Goal: Check status

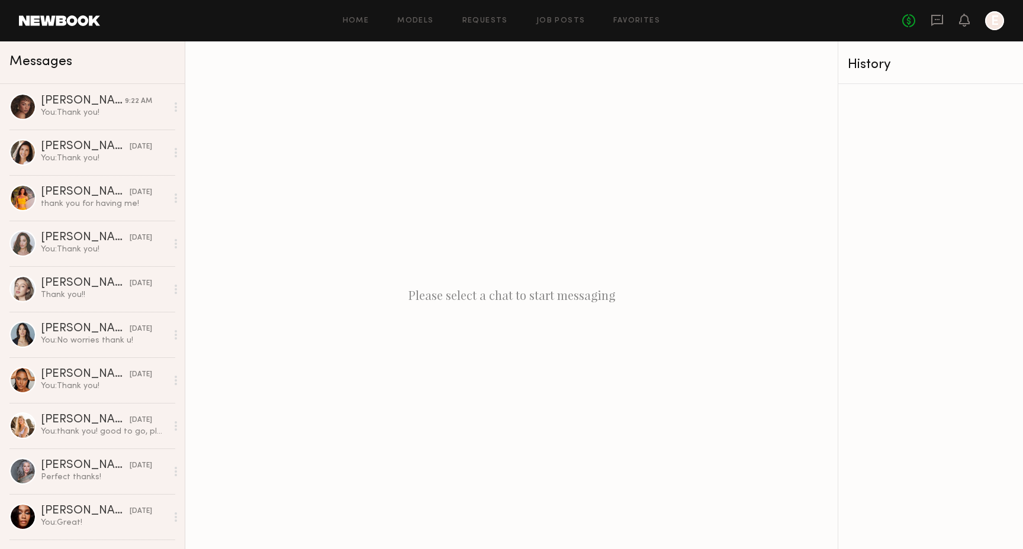
click at [494, 24] on div "Home Models Requests Job Posts Favorites Sign Out No fees up to $5,000 E" at bounding box center [552, 20] width 904 height 19
click at [478, 19] on link "Requests" at bounding box center [485, 21] width 46 height 8
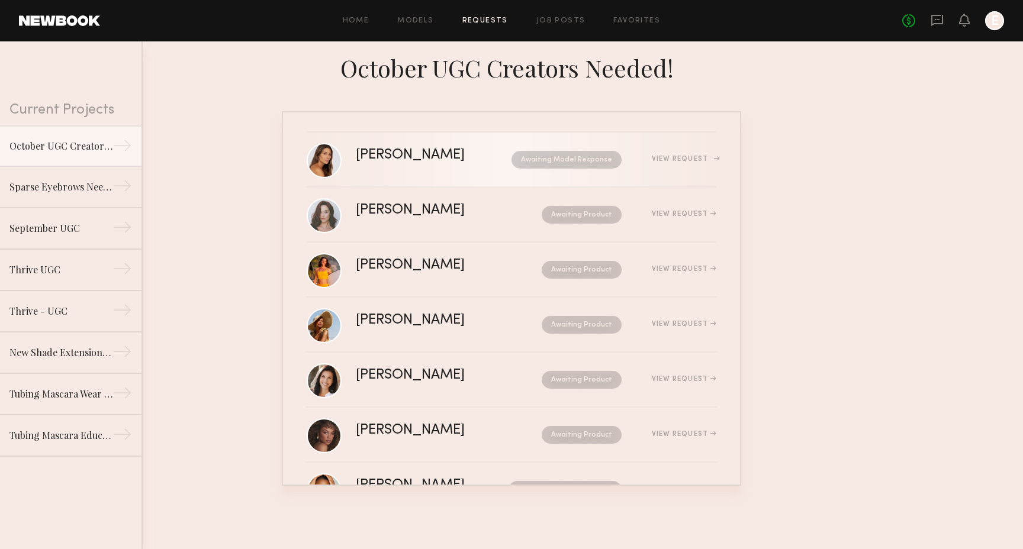
click at [498, 155] on div "Awaiting Model Response" at bounding box center [555, 160] width 134 height 18
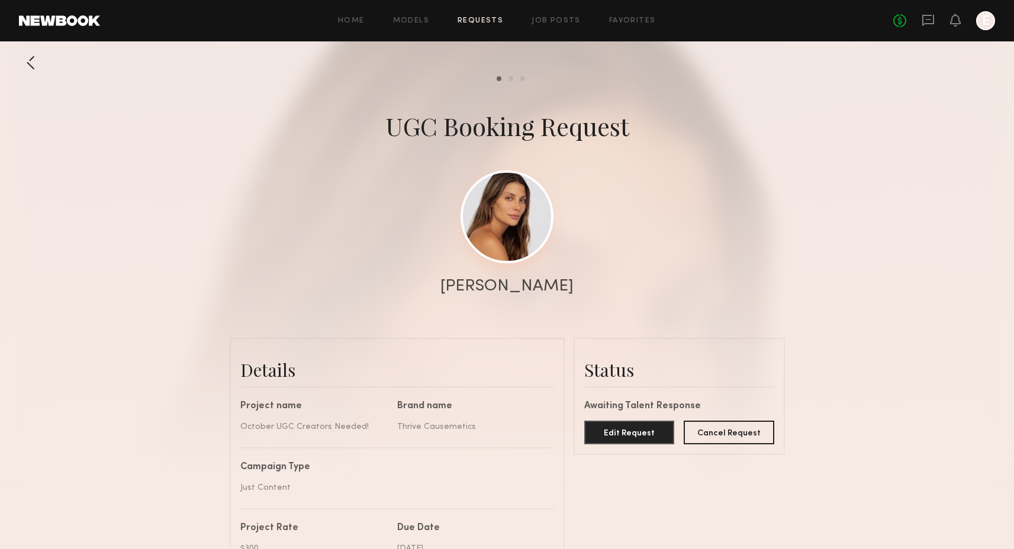
click at [533, 226] on link at bounding box center [506, 216] width 93 height 93
click at [926, 19] on icon at bounding box center [928, 19] width 5 height 1
